Goal: Use online tool/utility: Utilize a website feature to perform a specific function

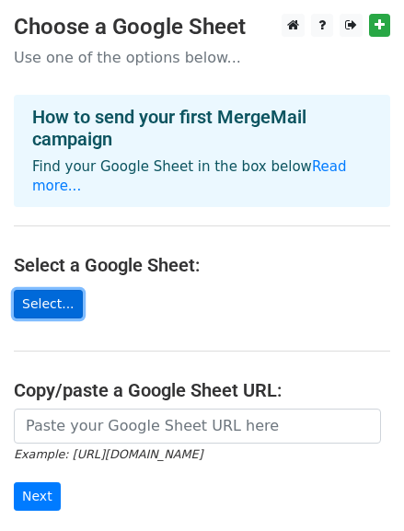
click at [46, 290] on link "Select..." at bounding box center [48, 304] width 69 height 29
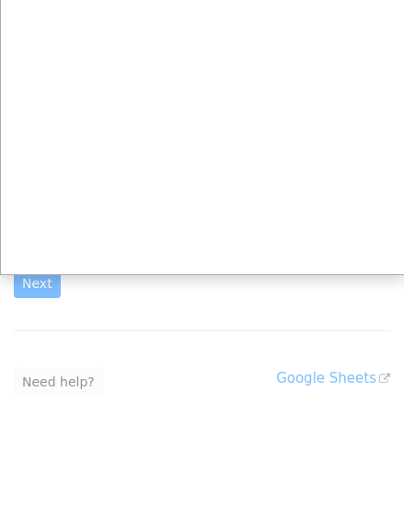
scroll to position [216, 0]
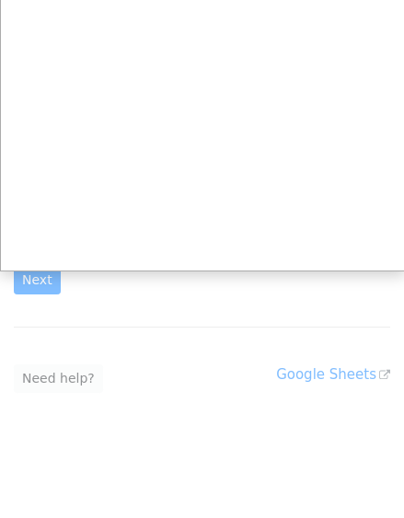
click at [315, 352] on div at bounding box center [202, 151] width 404 height 734
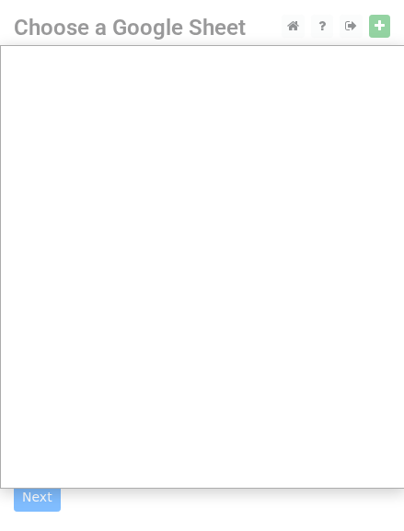
scroll to position [0, 0]
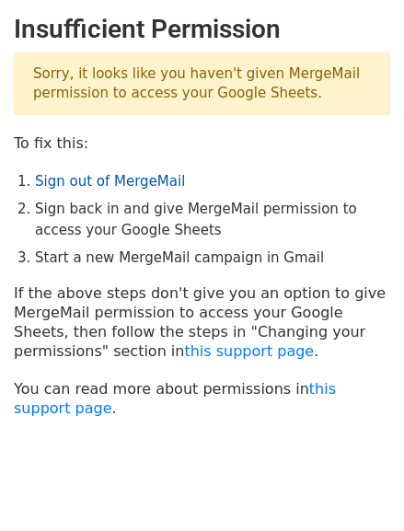
click at [107, 178] on link "Sign out of MergeMail" at bounding box center [110, 181] width 150 height 17
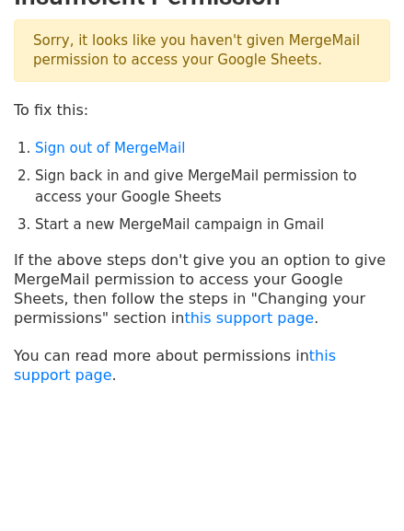
scroll to position [52, 0]
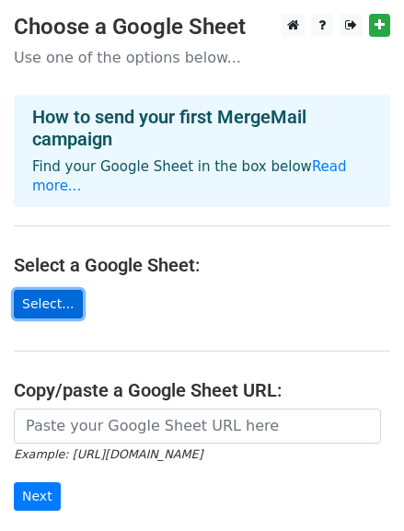
click at [40, 290] on link "Select..." at bounding box center [48, 304] width 69 height 29
click at [54, 290] on link "Select..." at bounding box center [48, 304] width 69 height 29
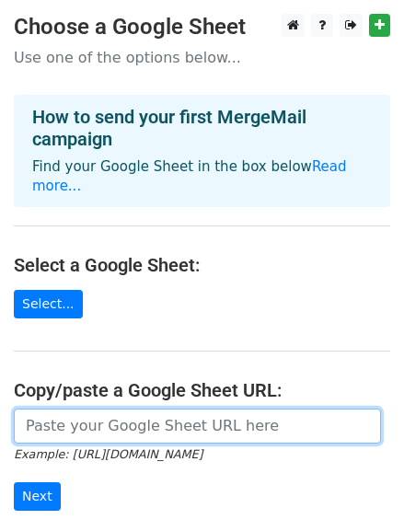
click at [83, 408] on input "url" at bounding box center [197, 425] width 367 height 35
paste input "[URL][DOMAIN_NAME]"
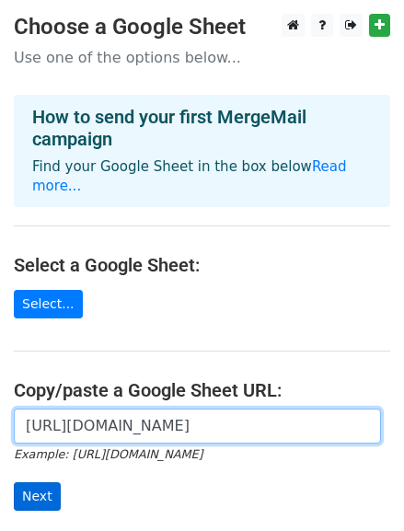
type input "[URL][DOMAIN_NAME]"
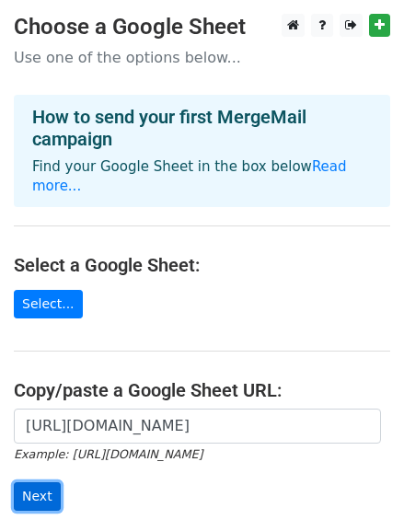
scroll to position [0, 0]
click at [38, 482] on input "Next" at bounding box center [37, 496] width 47 height 29
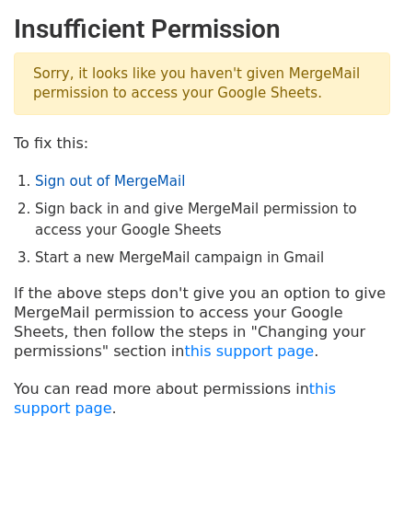
click at [75, 178] on link "Sign out of MergeMail" at bounding box center [110, 181] width 150 height 17
